Goal: Navigation & Orientation: Find specific page/section

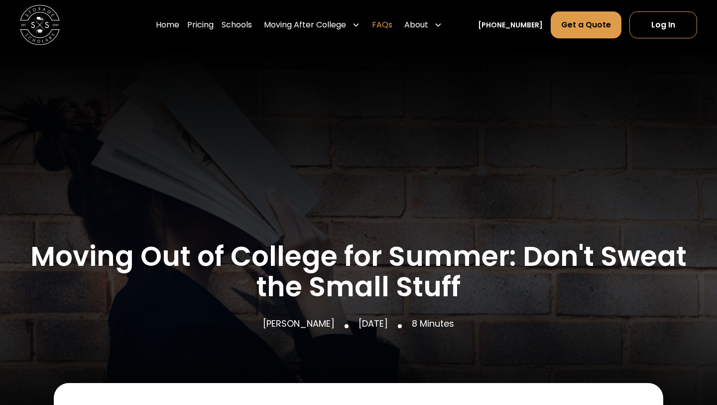
click at [393, 25] on link "FAQs" at bounding box center [382, 25] width 20 height 28
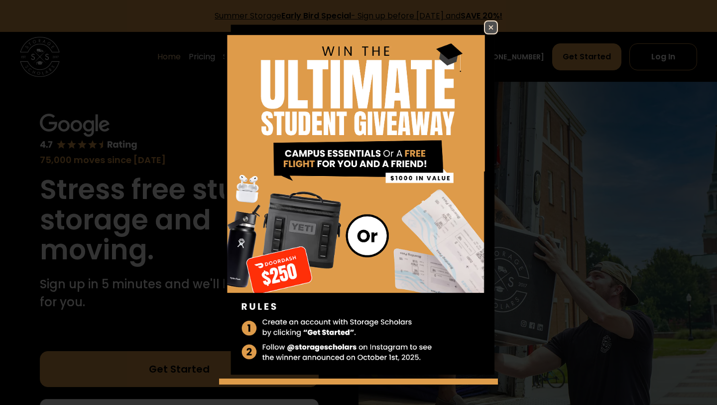
click at [494, 32] on img at bounding box center [491, 27] width 12 height 12
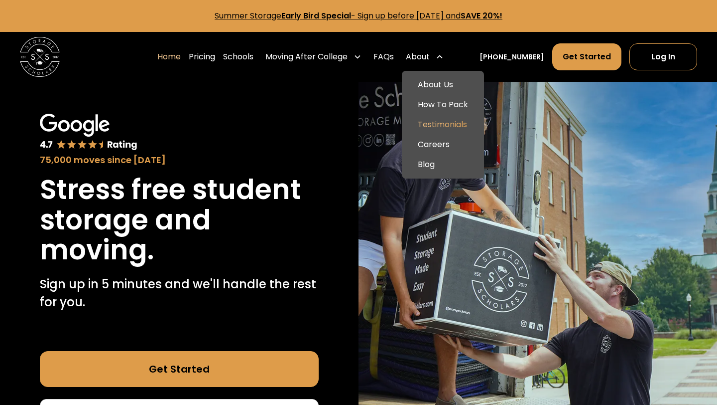
click at [446, 124] on link "Testimonials" at bounding box center [443, 125] width 74 height 20
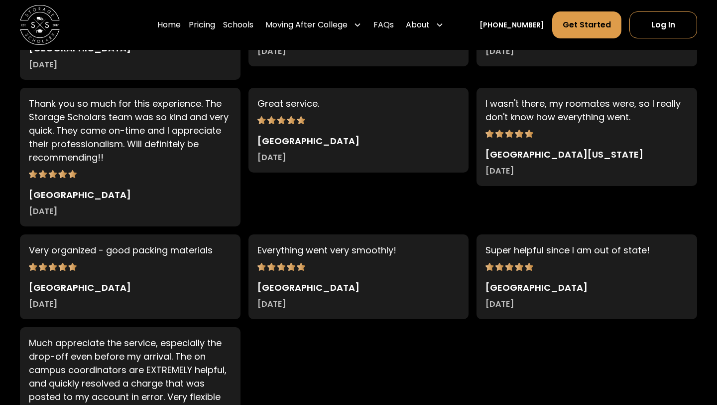
scroll to position [4543, 0]
